Goal: Task Accomplishment & Management: Use online tool/utility

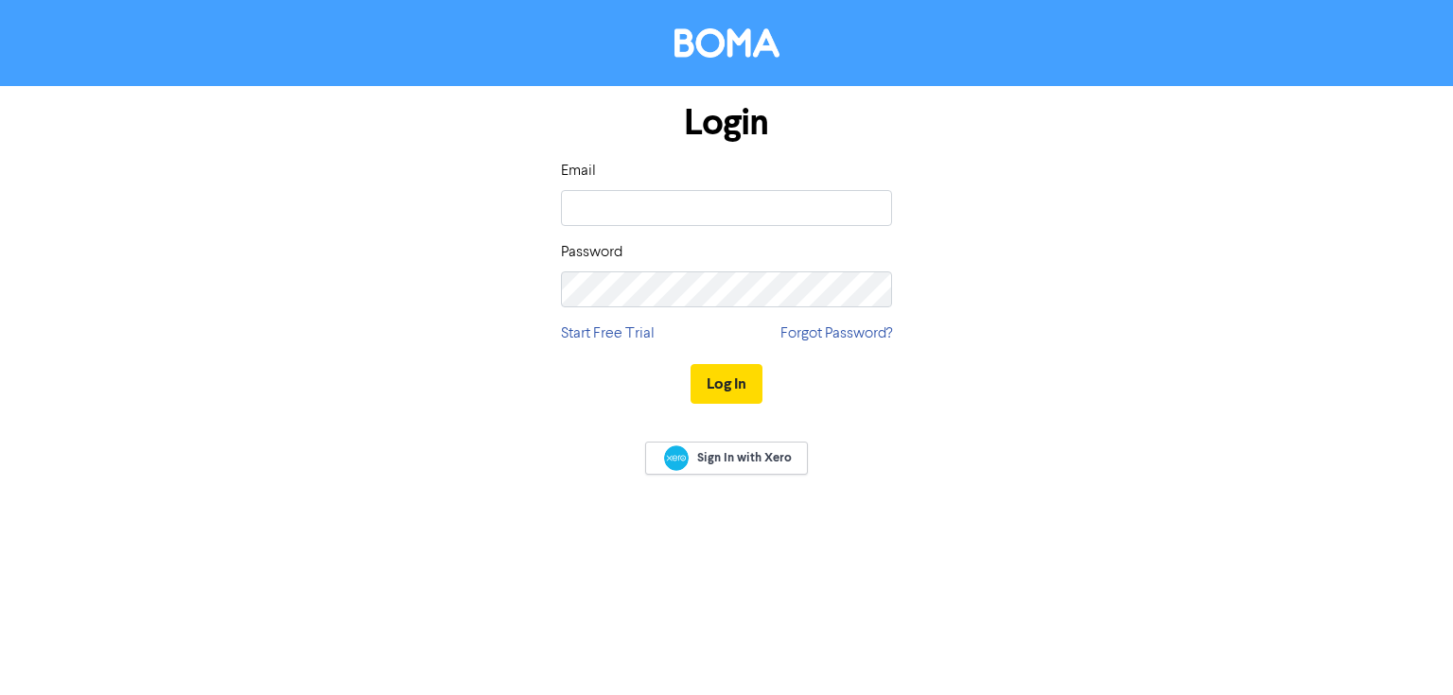
type input "[PERSON_NAME][EMAIL_ADDRESS][DOMAIN_NAME]"
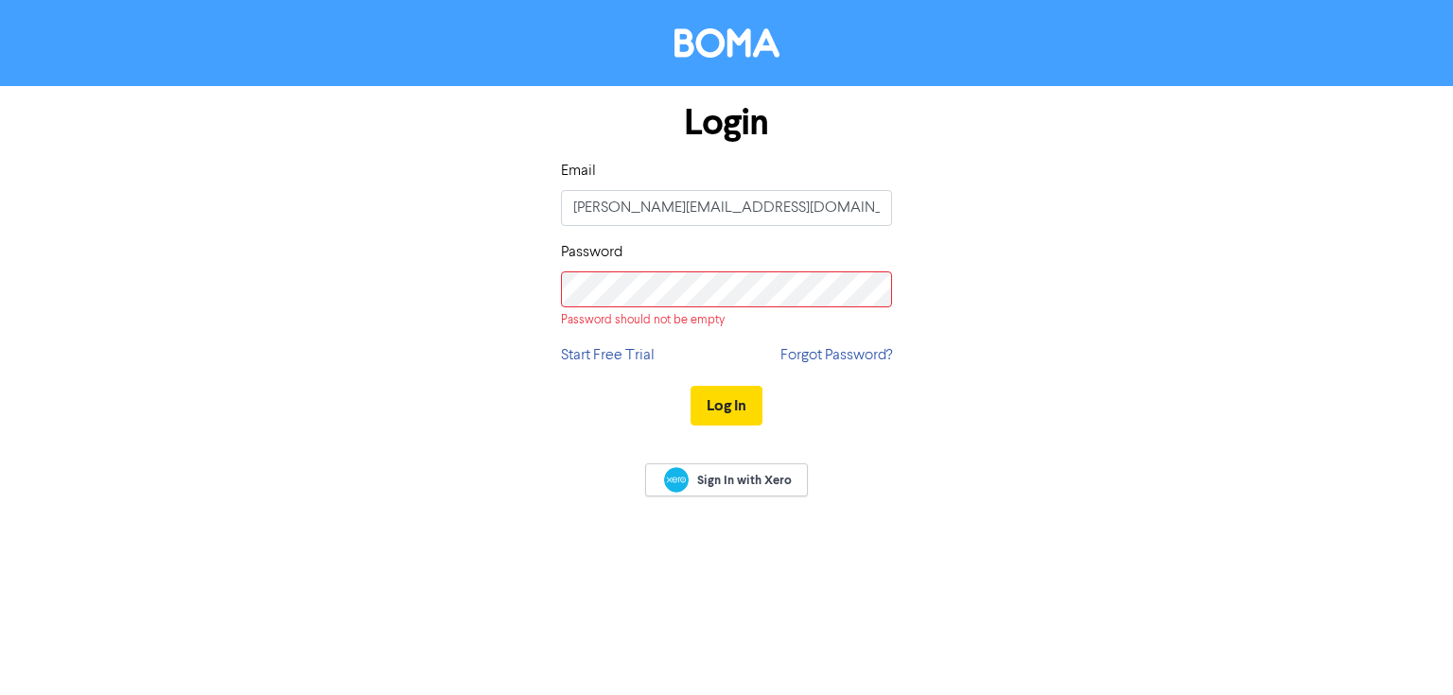
click at [667, 310] on div "Login Email [PERSON_NAME][EMAIL_ADDRESS][DOMAIN_NAME] Password Password should …" at bounding box center [726, 265] width 359 height 359
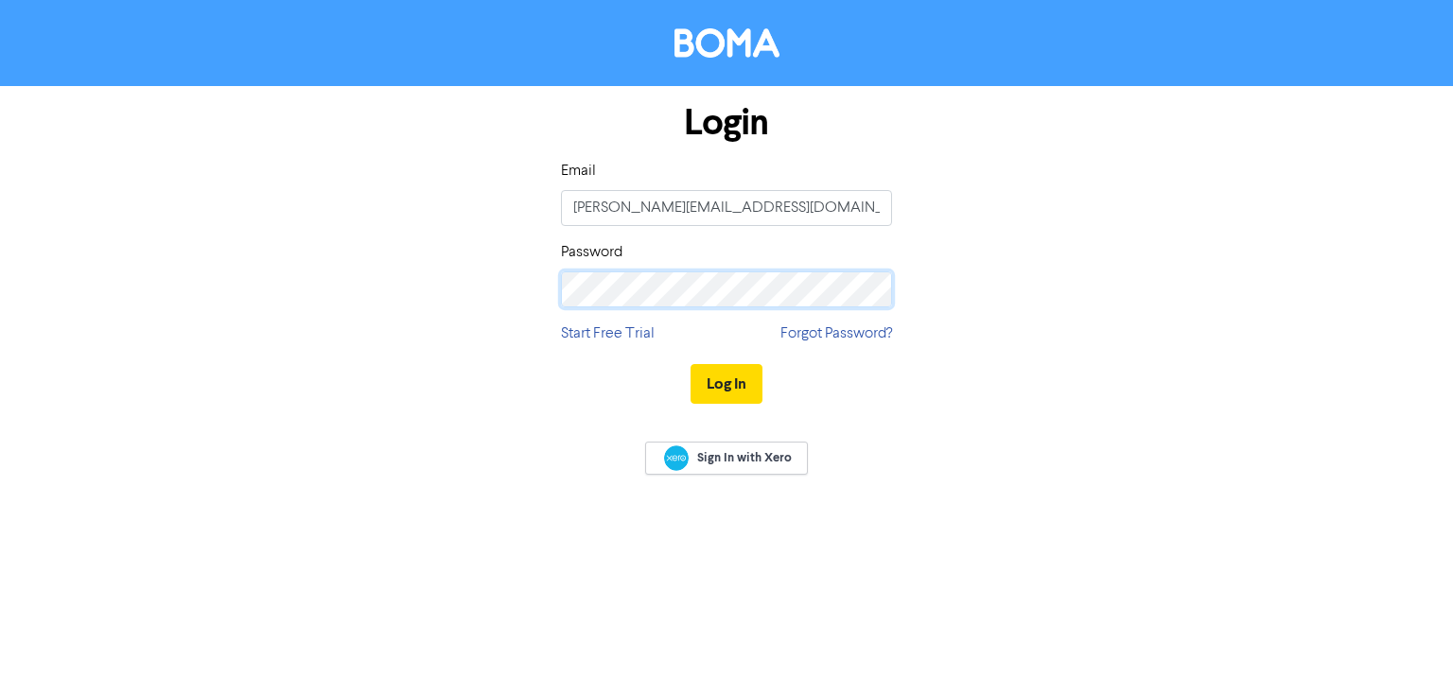
click at [691, 364] on button "Log In" at bounding box center [727, 384] width 72 height 40
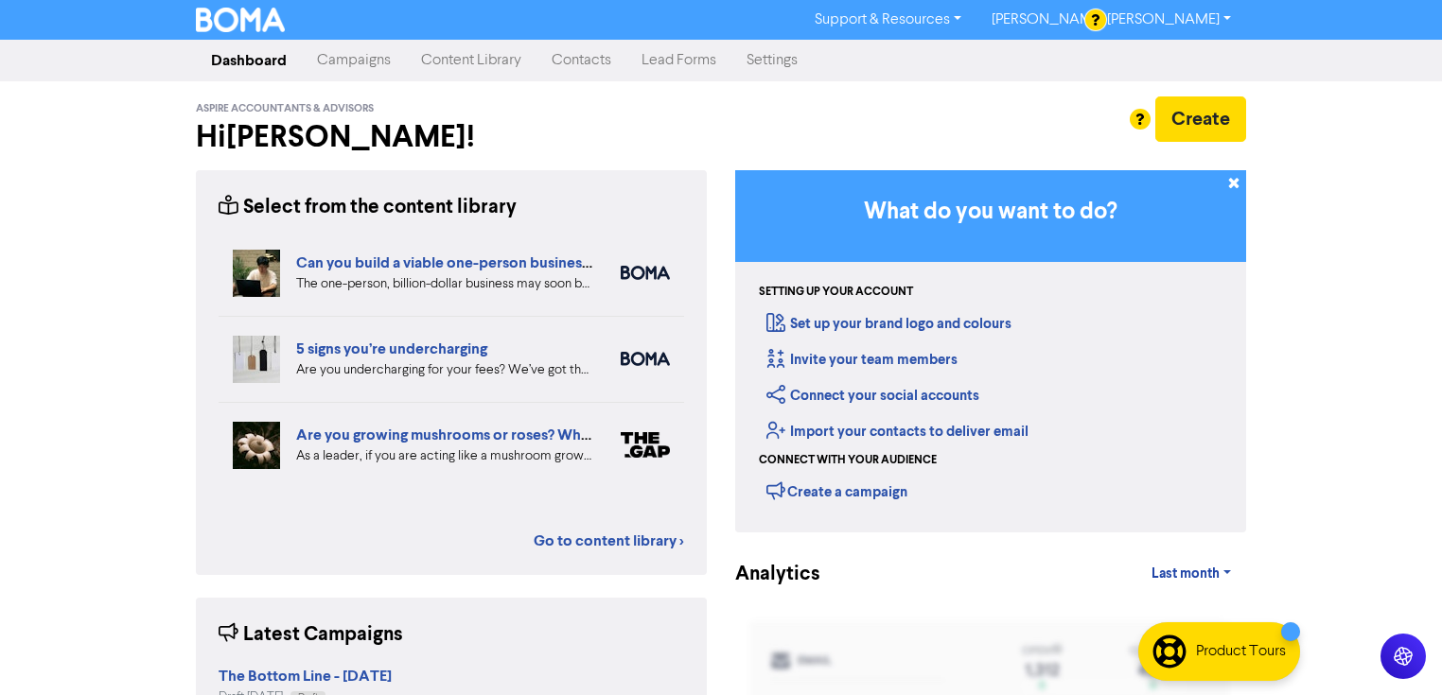
click at [370, 61] on link "Campaigns" at bounding box center [354, 61] width 104 height 38
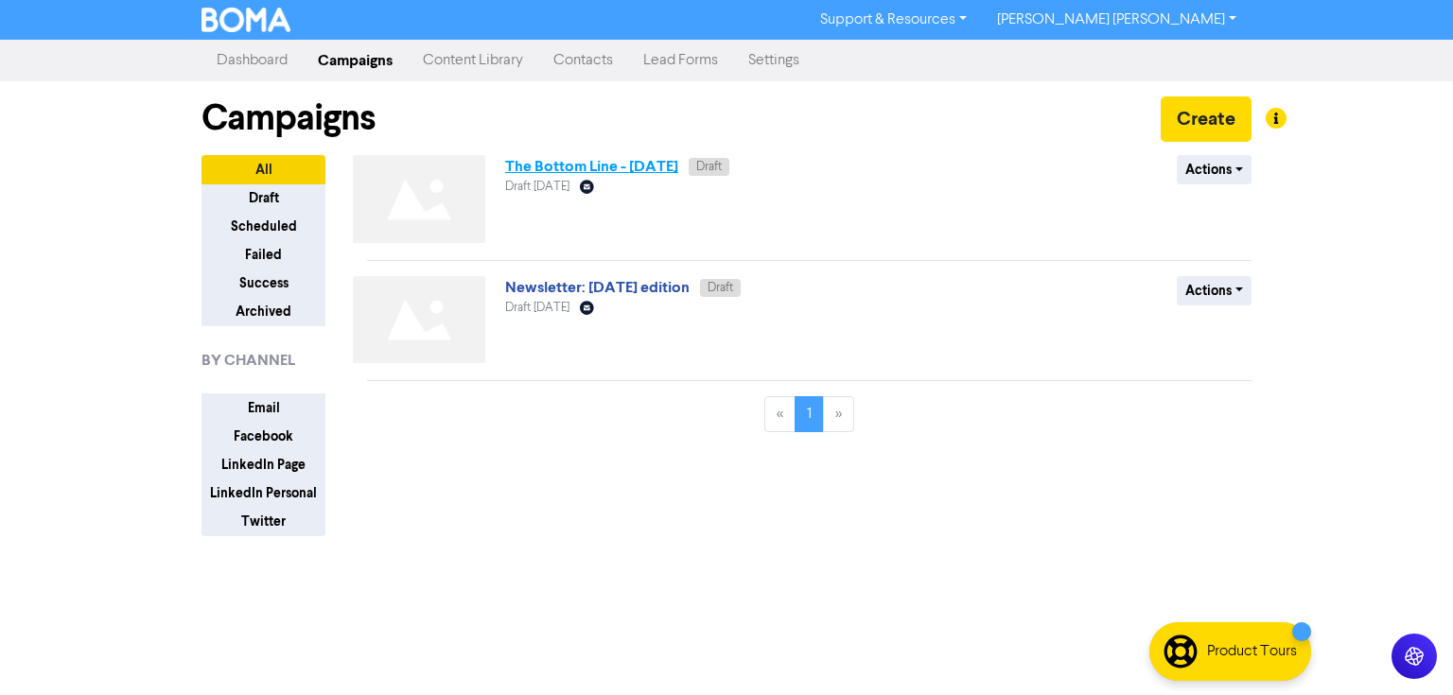
click at [670, 164] on link "The Bottom Line - [DATE]" at bounding box center [591, 166] width 173 height 19
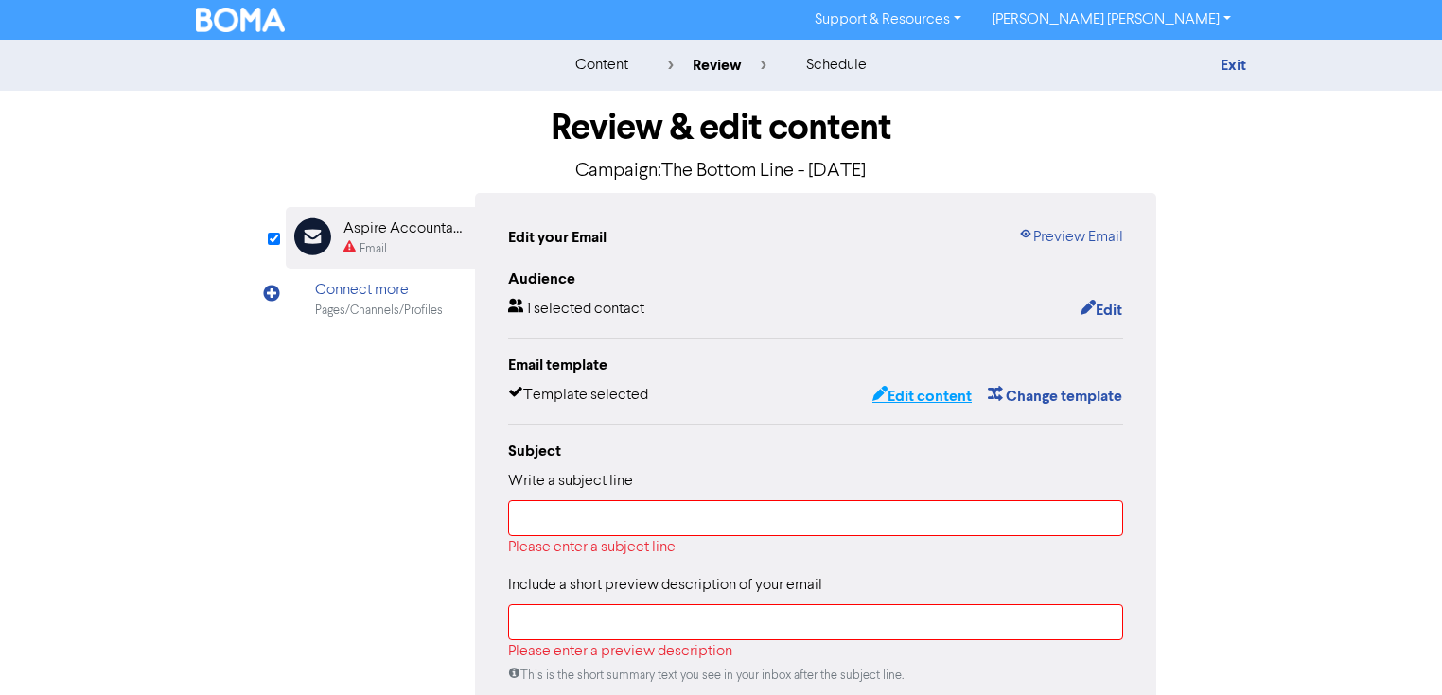
click at [940, 395] on button "Edit content" at bounding box center [921, 396] width 101 height 25
